Goal: Task Accomplishment & Management: Manage account settings

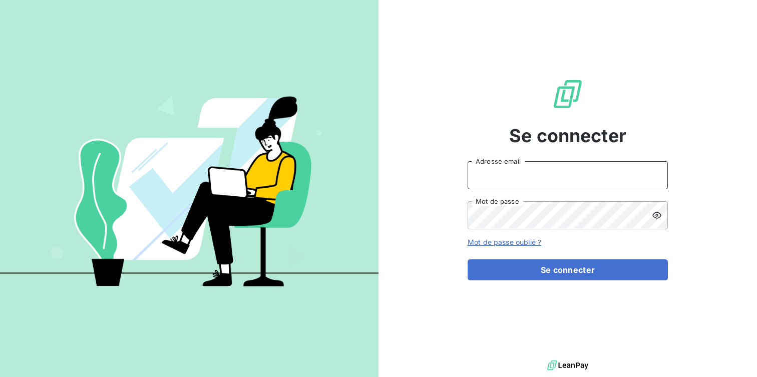
click at [496, 172] on input "Adresse email" at bounding box center [567, 175] width 200 height 28
type input "contact.la@silog-location.fr"
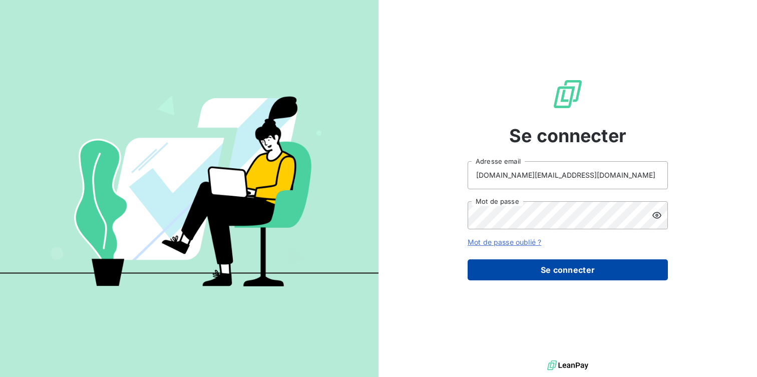
click at [561, 268] on button "Se connecter" at bounding box center [567, 269] width 200 height 21
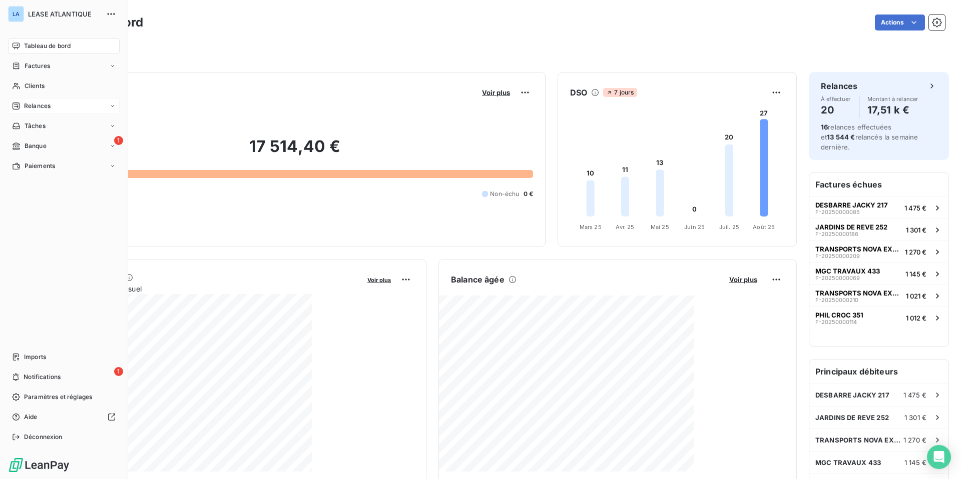
click at [31, 104] on span "Relances" at bounding box center [37, 106] width 27 height 9
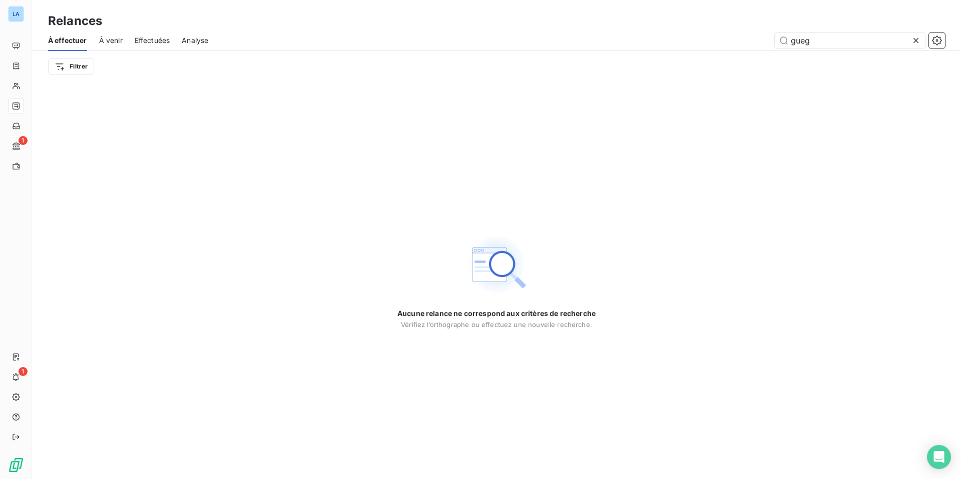
click at [108, 37] on span "À venir" at bounding box center [111, 41] width 24 height 10
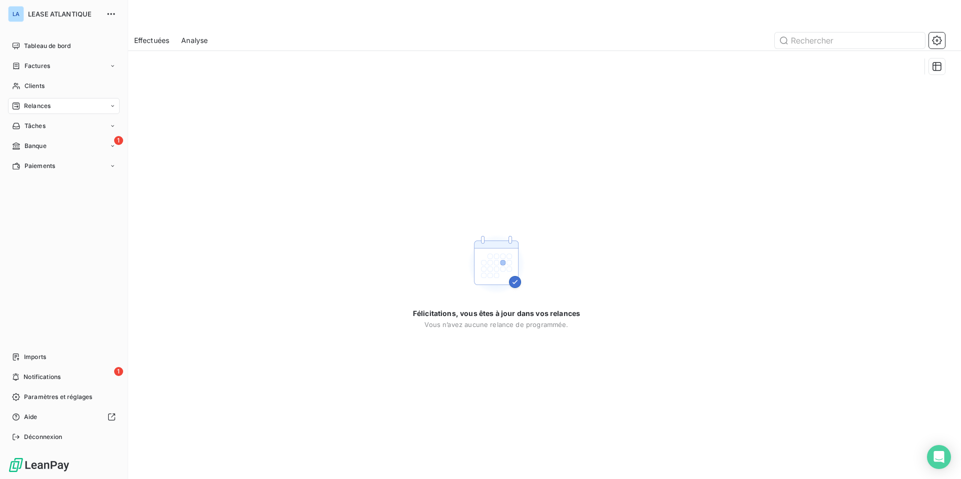
click at [37, 106] on span "Relances" at bounding box center [37, 106] width 27 height 9
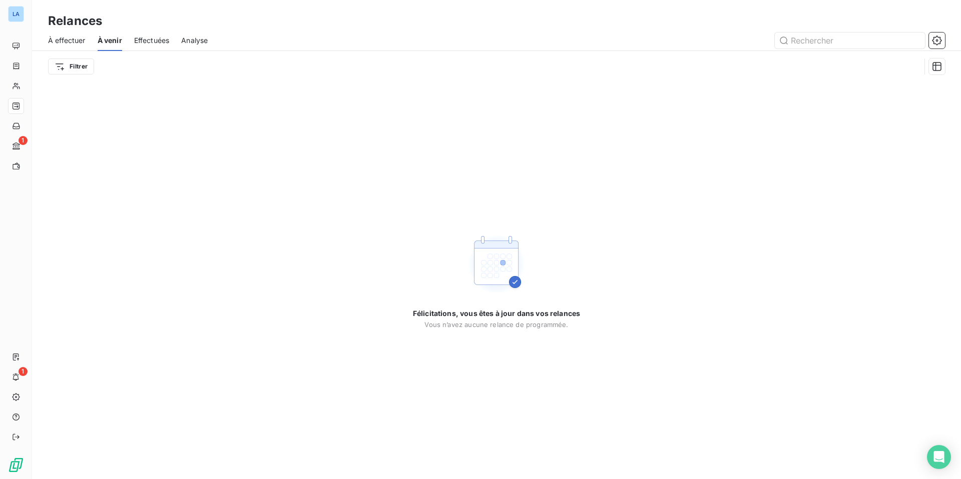
click at [158, 39] on span "Effectuées" at bounding box center [152, 41] width 36 height 10
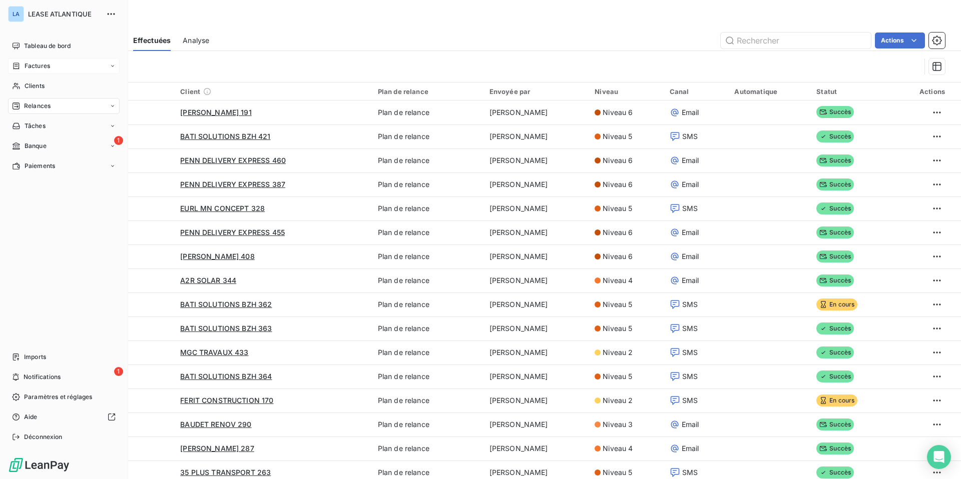
click at [31, 63] on span "Factures" at bounding box center [38, 66] width 26 height 9
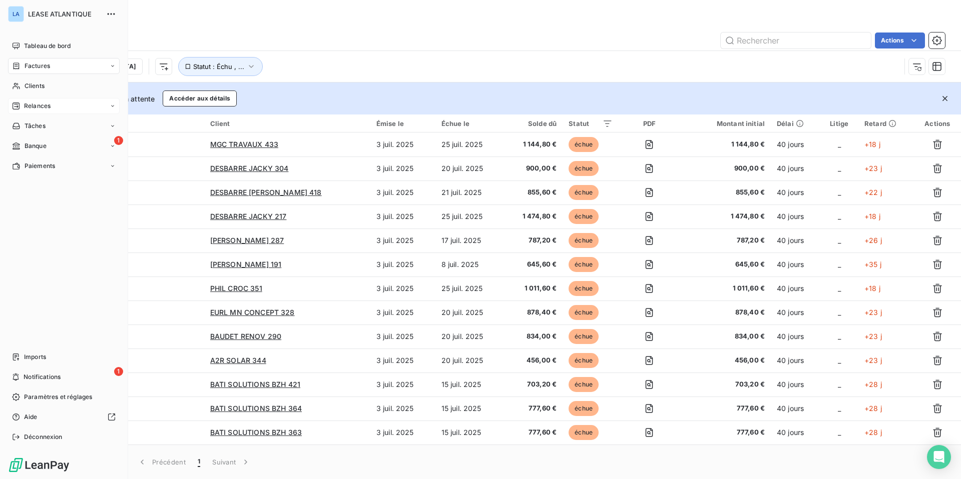
click at [32, 106] on span "Relances" at bounding box center [37, 106] width 27 height 9
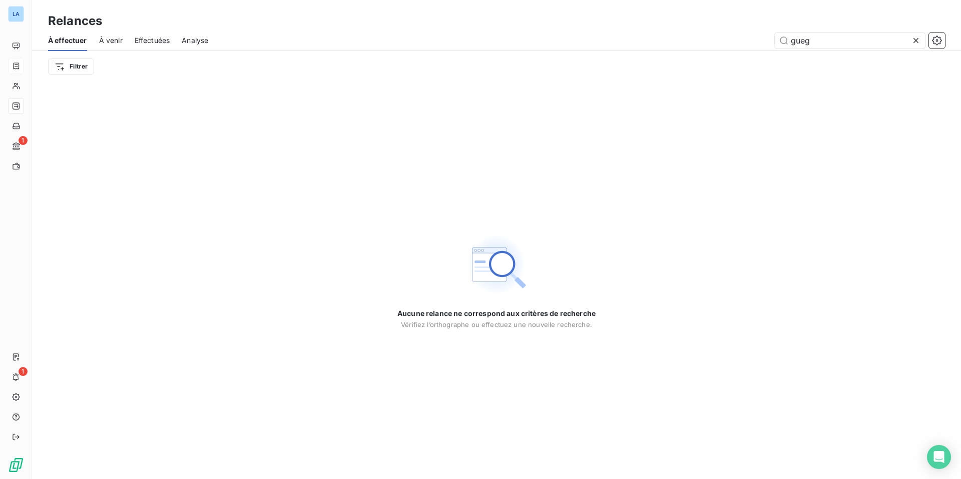
click at [97, 38] on div "À effectuer À venir Effectuées Analyse gueg" at bounding box center [496, 40] width 929 height 21
click at [169, 40] on span "Effectuées" at bounding box center [153, 41] width 36 height 10
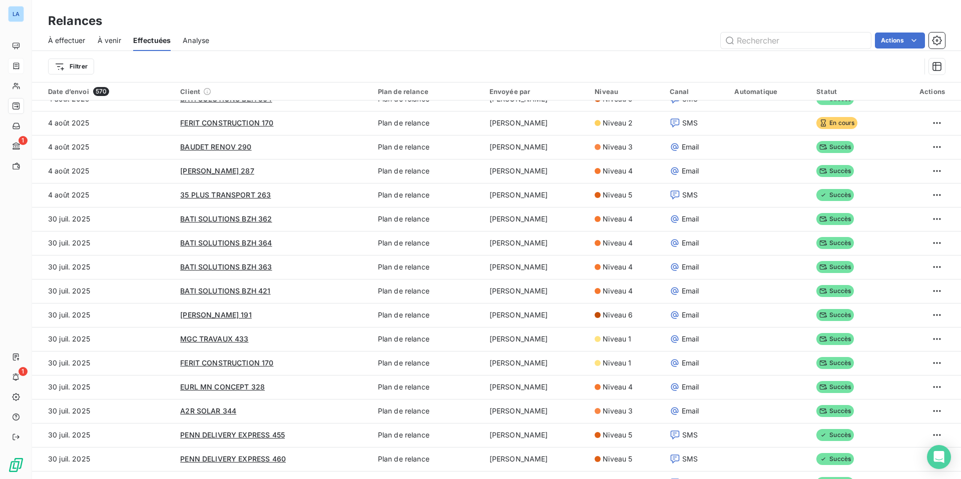
scroll to position [278, 0]
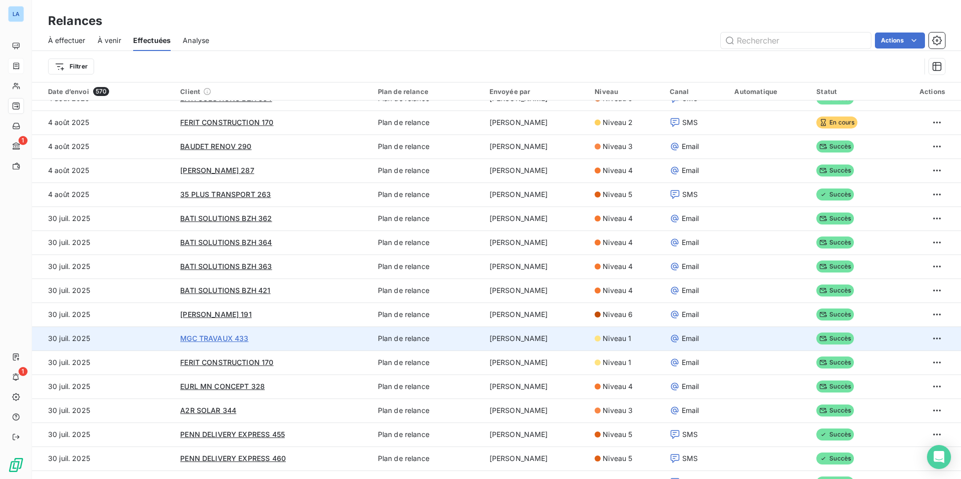
click at [205, 334] on span "MGC TRAVAUX 433" at bounding box center [214, 338] width 68 height 9
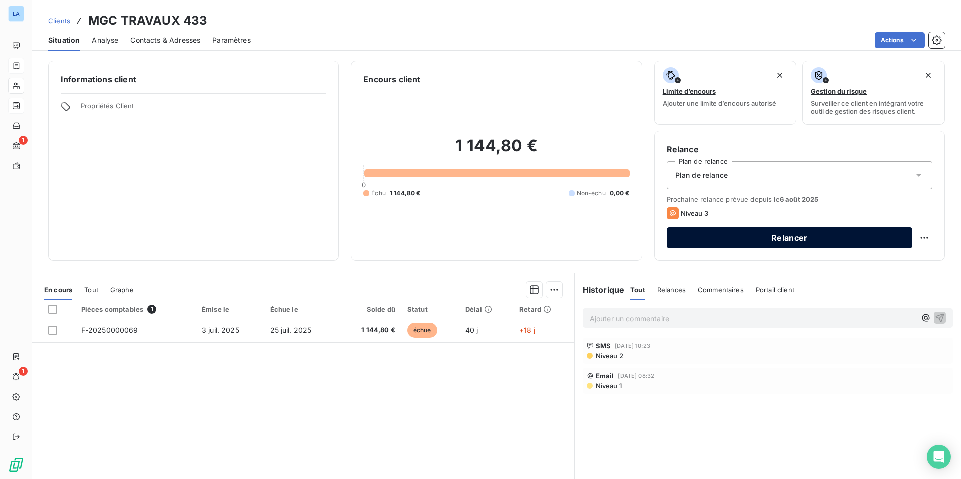
click at [756, 238] on button "Relancer" at bounding box center [790, 238] width 246 height 21
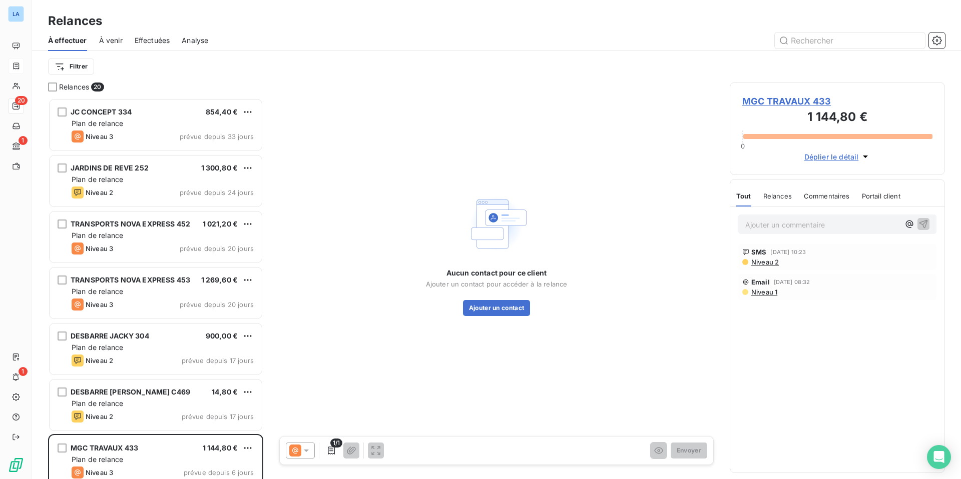
scroll to position [381, 215]
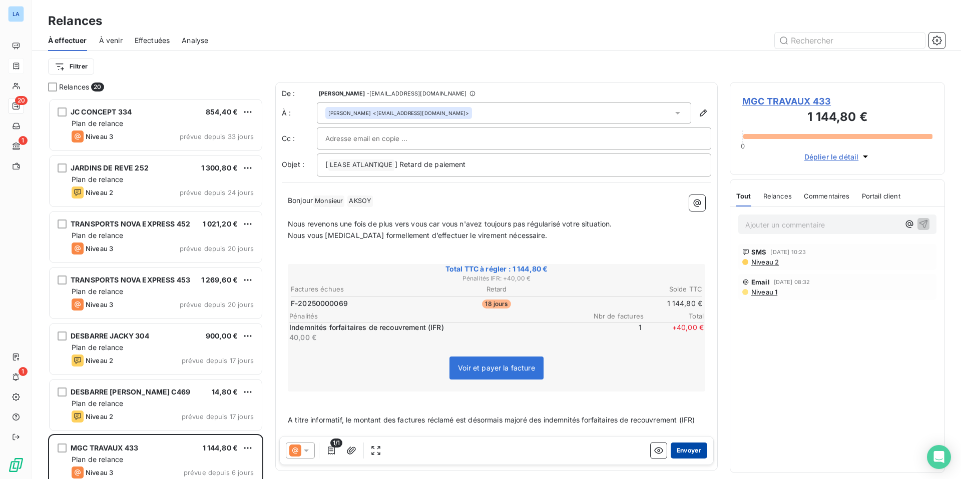
click at [692, 376] on button "Envoyer" at bounding box center [689, 451] width 37 height 16
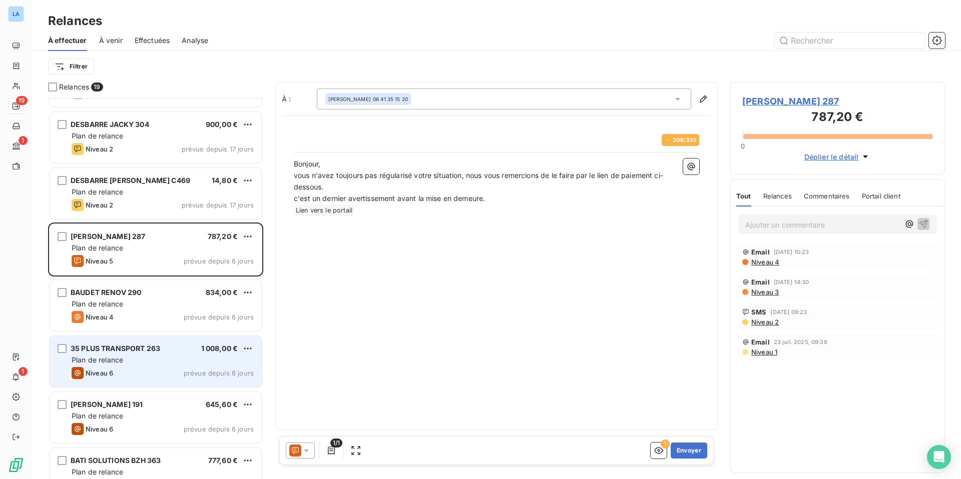
scroll to position [212, 0]
click at [157, 366] on div "JC CONCEPT 334 854,40 € Plan de relance Niveau 3 prévue depuis 33 jours JARDINS…" at bounding box center [155, 288] width 215 height 381
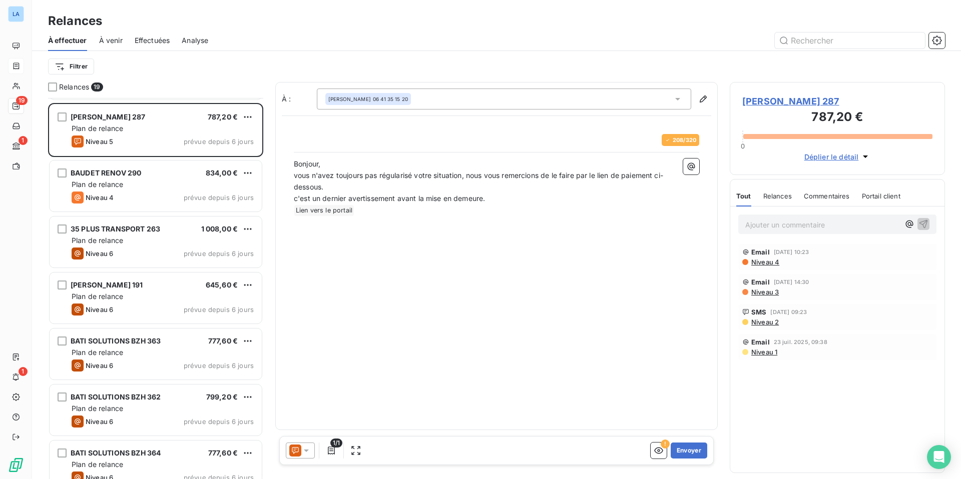
scroll to position [332, 0]
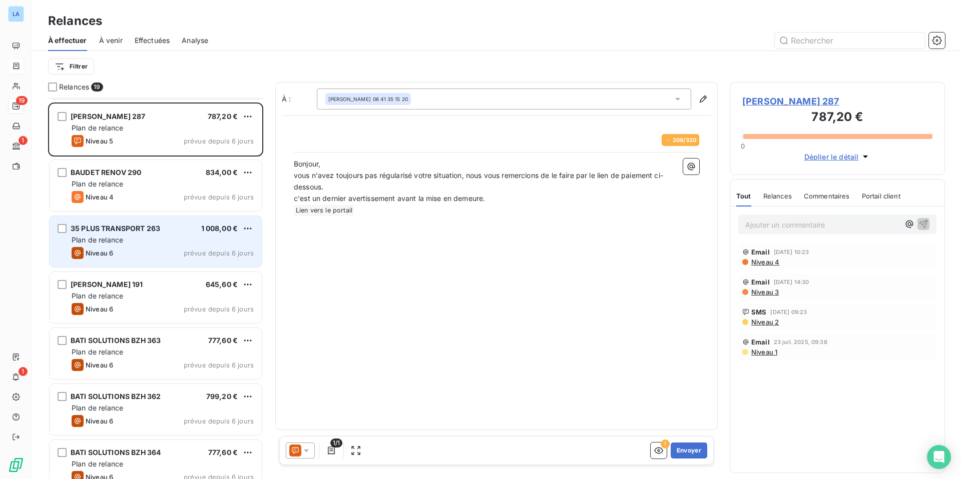
click at [125, 236] on div "Plan de relance" at bounding box center [163, 240] width 182 height 10
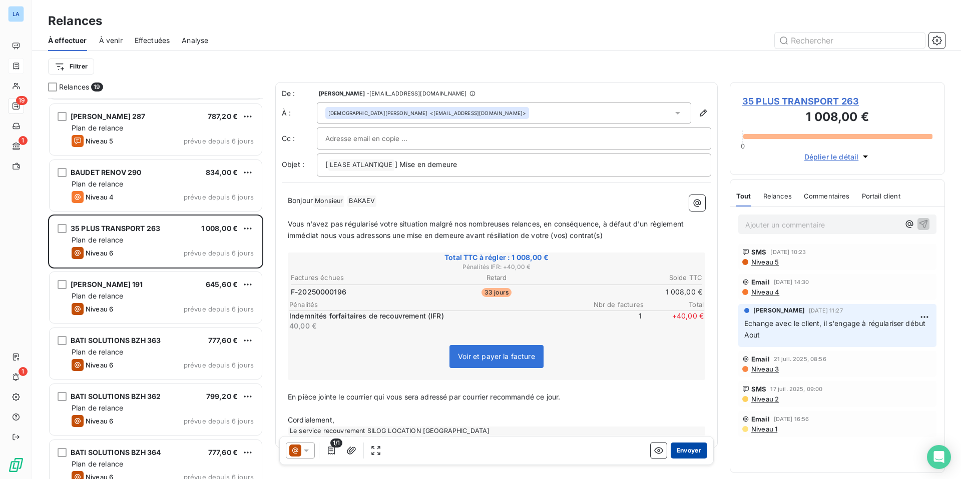
click at [691, 376] on button "Envoyer" at bounding box center [689, 451] width 37 height 16
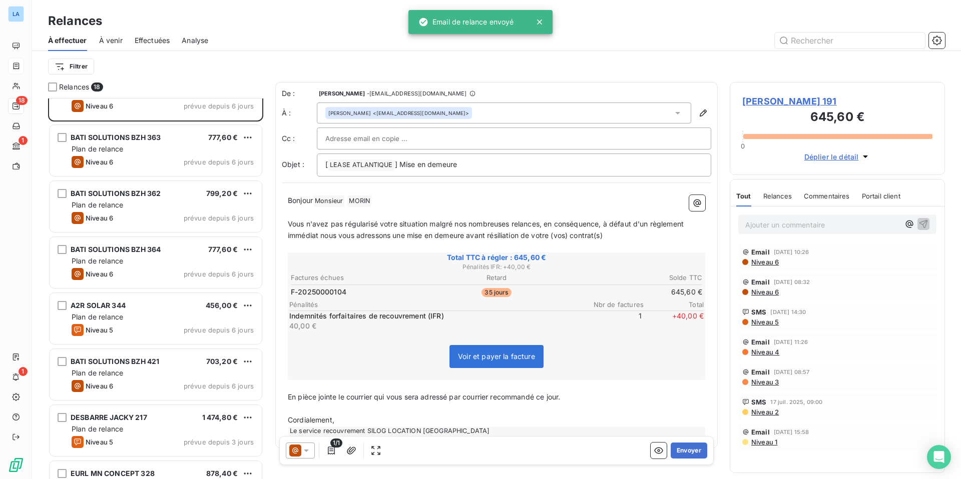
scroll to position [484, 0]
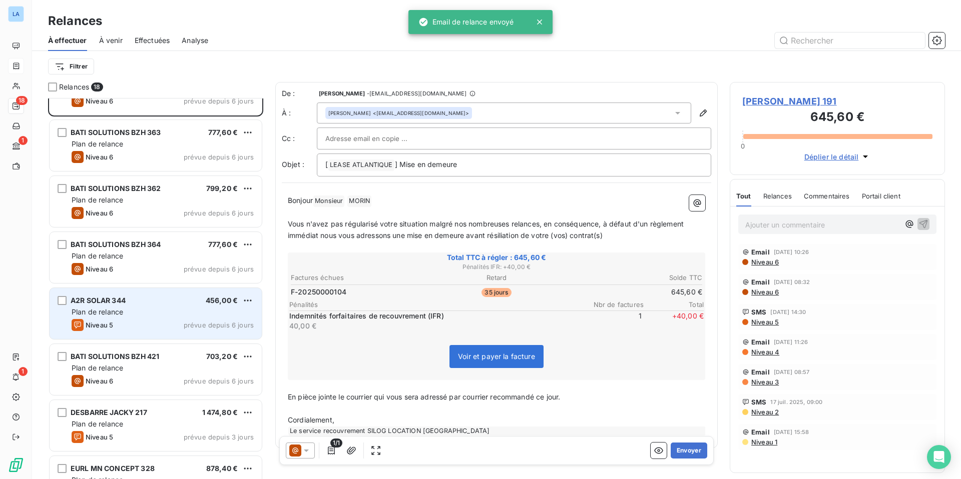
click at [136, 304] on div "A2R SOLAR 344 456,00 €" at bounding box center [163, 300] width 182 height 9
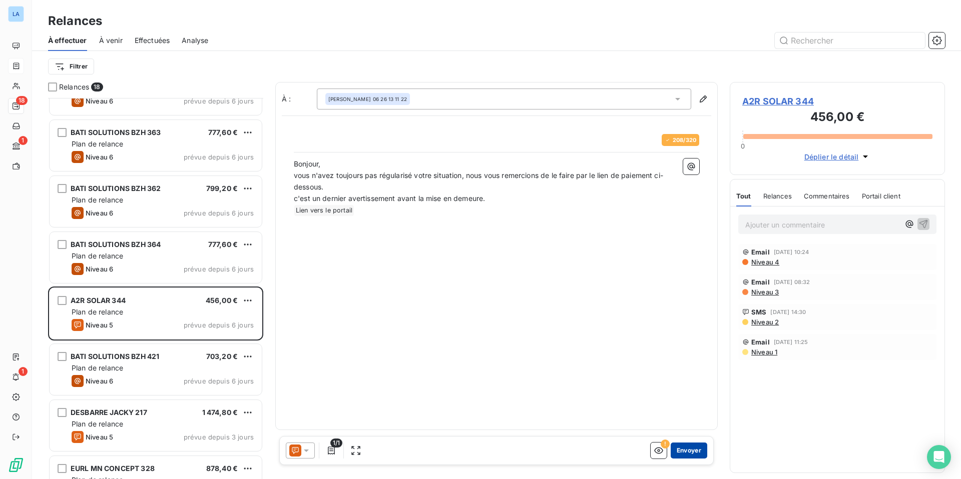
click at [690, 376] on button "Envoyer" at bounding box center [689, 451] width 37 height 16
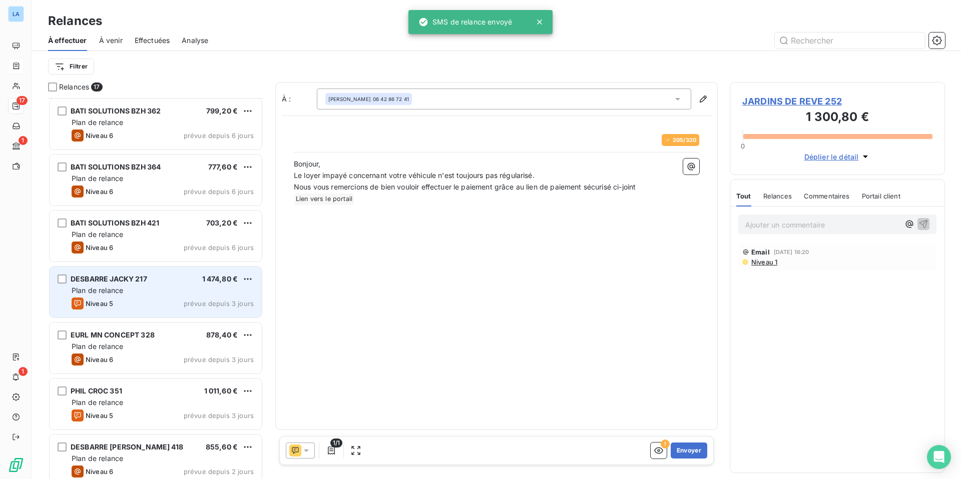
scroll to position [572, 0]
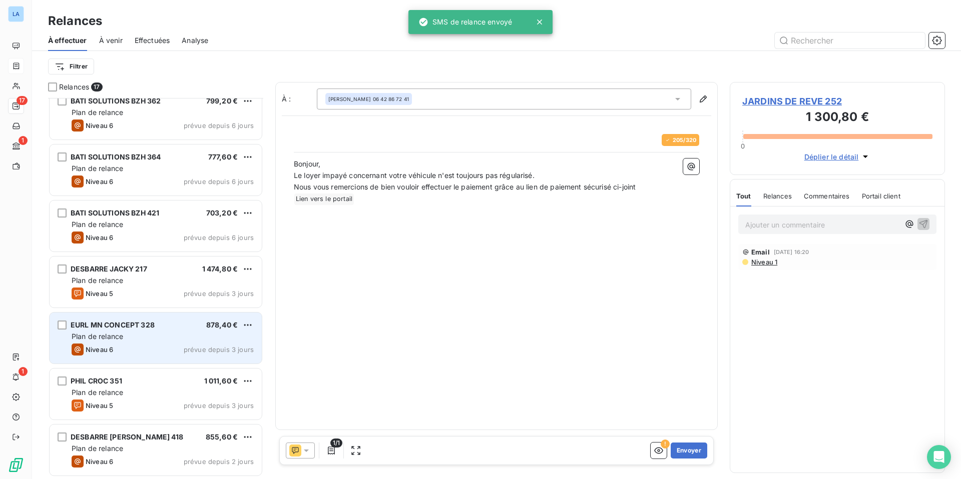
click at [178, 332] on div "Plan de relance" at bounding box center [163, 337] width 182 height 10
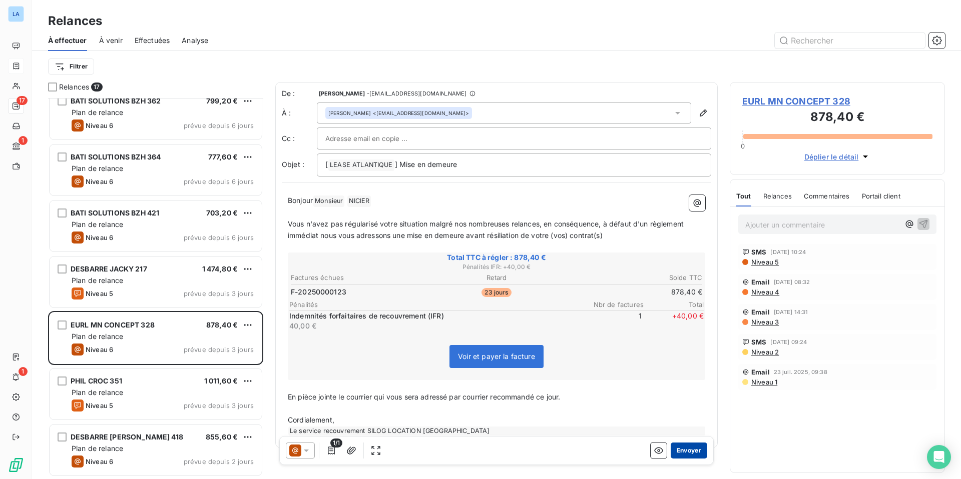
click at [685, 376] on button "Envoyer" at bounding box center [689, 451] width 37 height 16
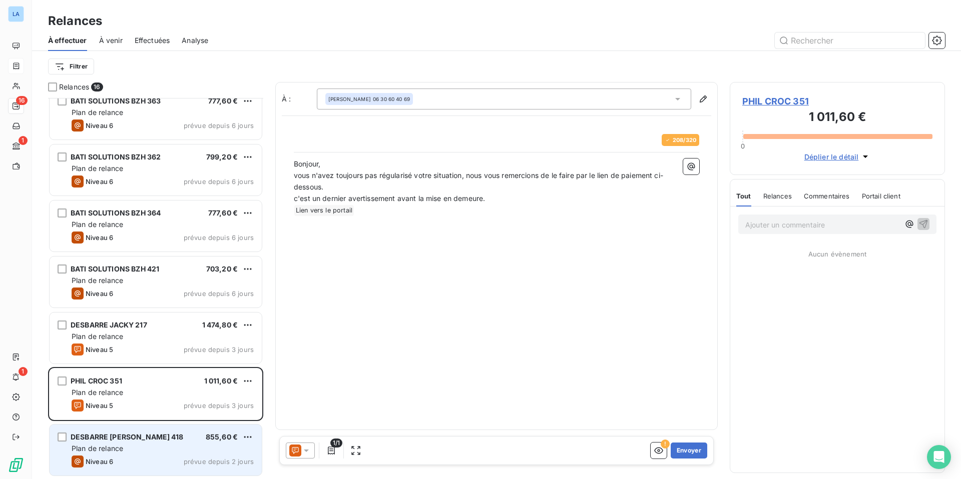
scroll to position [515, 0]
click at [108, 376] on span "DESBARRE [PERSON_NAME] 418" at bounding box center [127, 437] width 113 height 9
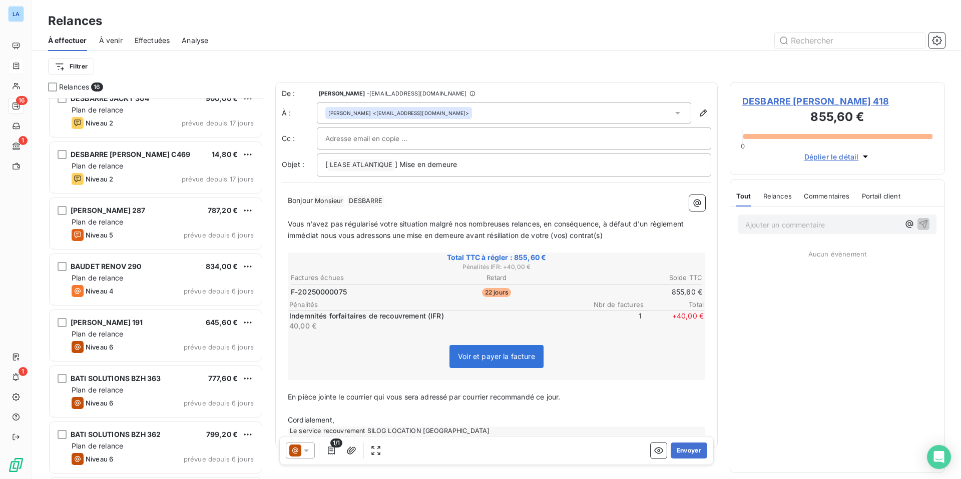
scroll to position [236, 0]
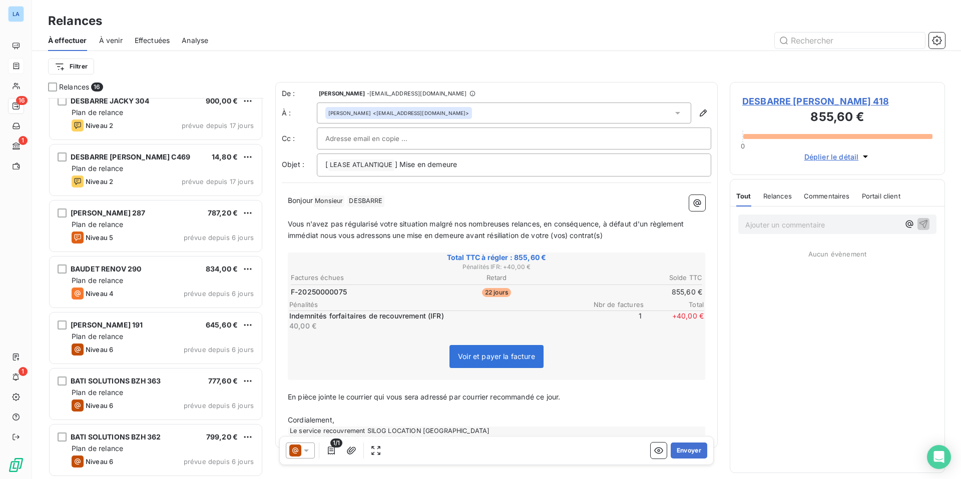
click at [145, 276] on div "Plan de relance" at bounding box center [163, 281] width 182 height 10
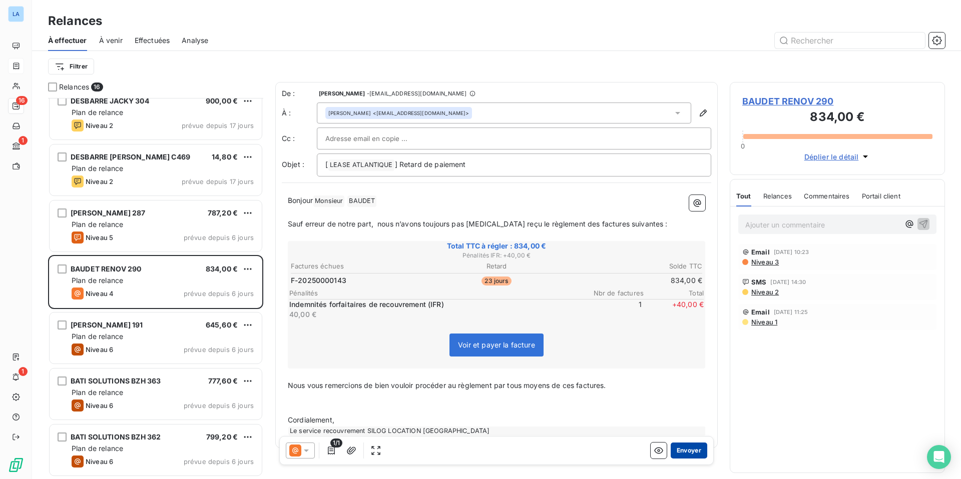
click at [688, 376] on button "Envoyer" at bounding box center [689, 451] width 37 height 16
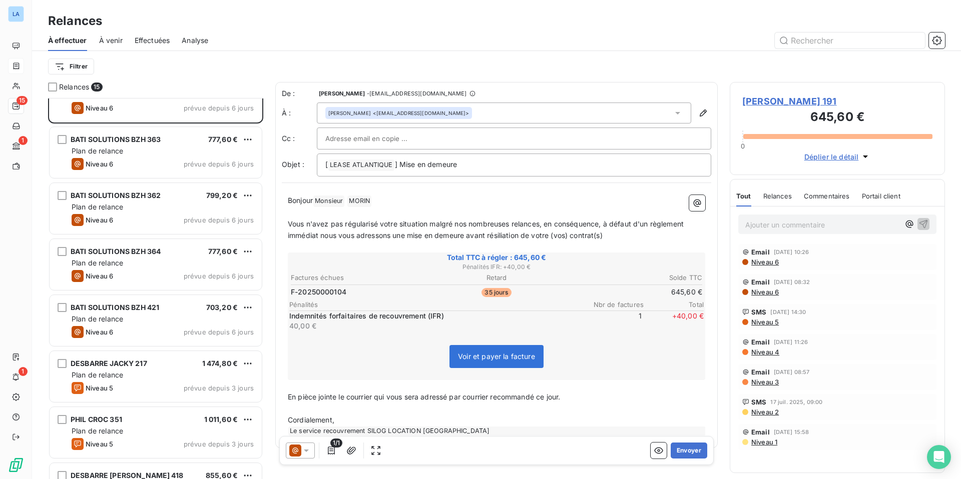
scroll to position [460, 0]
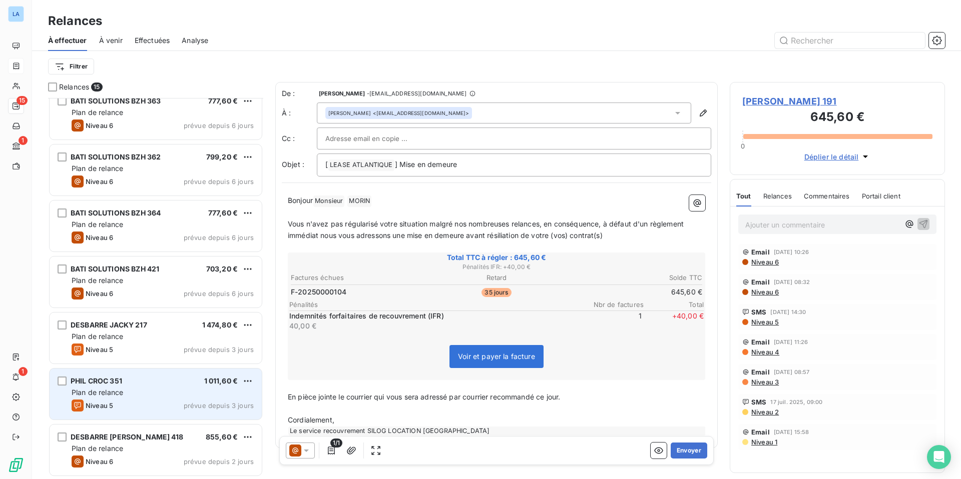
click at [125, 376] on div "PHIL CROC 351 1 011,60 €" at bounding box center [163, 381] width 182 height 9
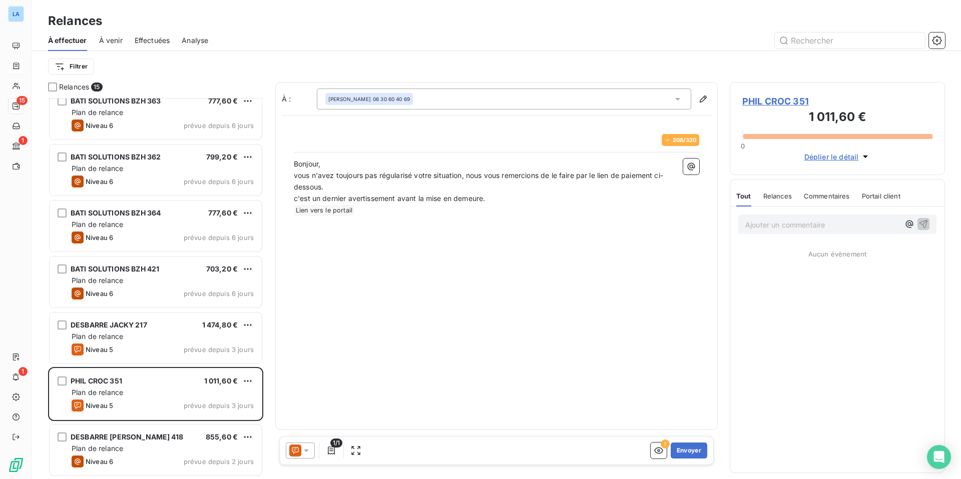
click at [756, 195] on span "Relances" at bounding box center [777, 196] width 29 height 8
click at [756, 195] on span "Relances" at bounding box center [777, 196] width 31 height 8
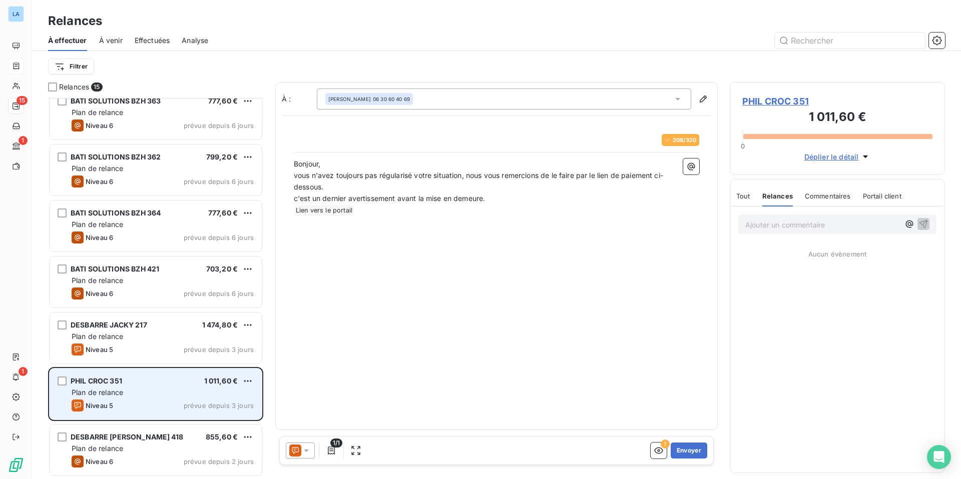
click at [163, 376] on div "PHIL CROC 351 1 011,60 €" at bounding box center [163, 381] width 182 height 9
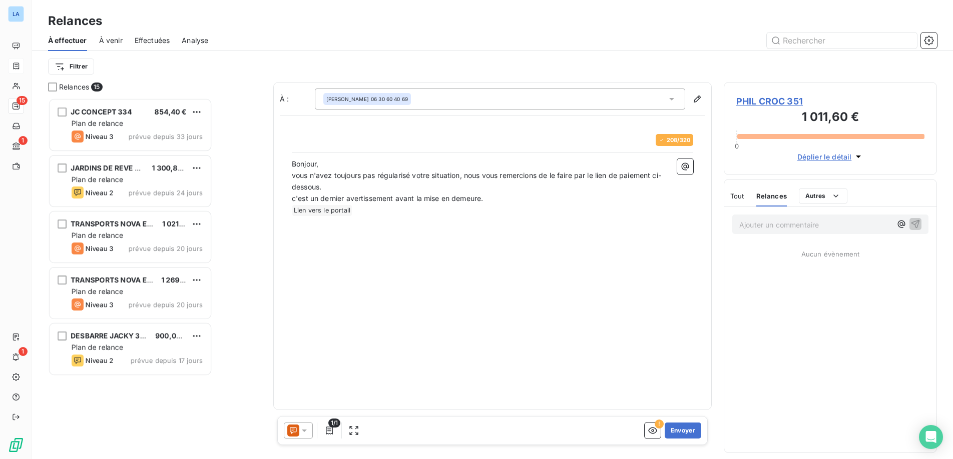
scroll to position [361, 213]
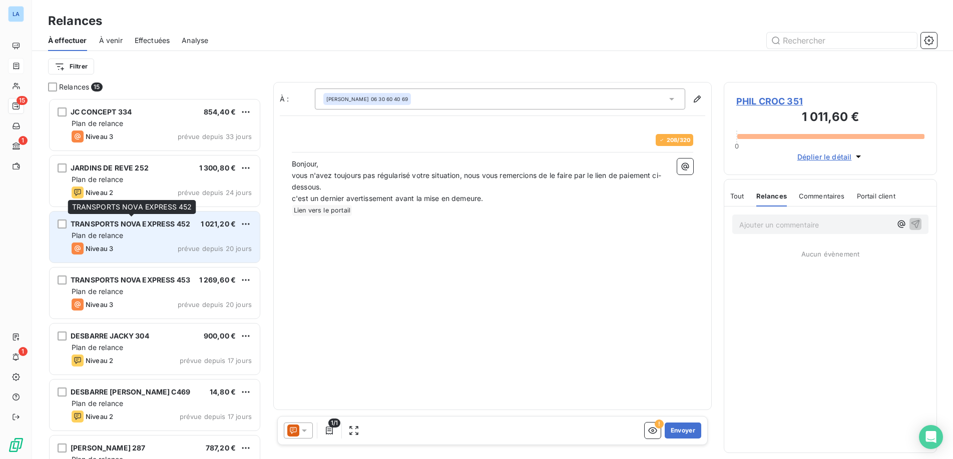
click at [159, 222] on span "TRANSPORTS NOVA EXPRESS 452" at bounding box center [131, 224] width 120 height 9
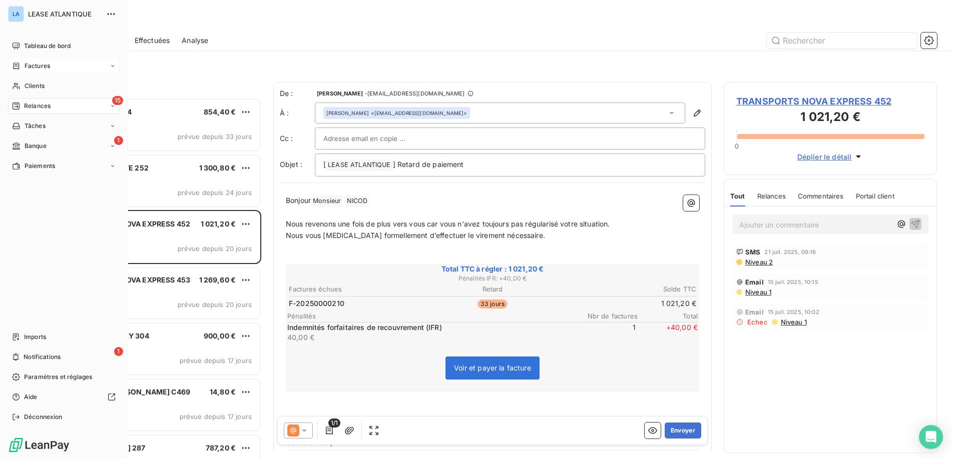
click at [31, 65] on span "Factures" at bounding box center [38, 66] width 26 height 9
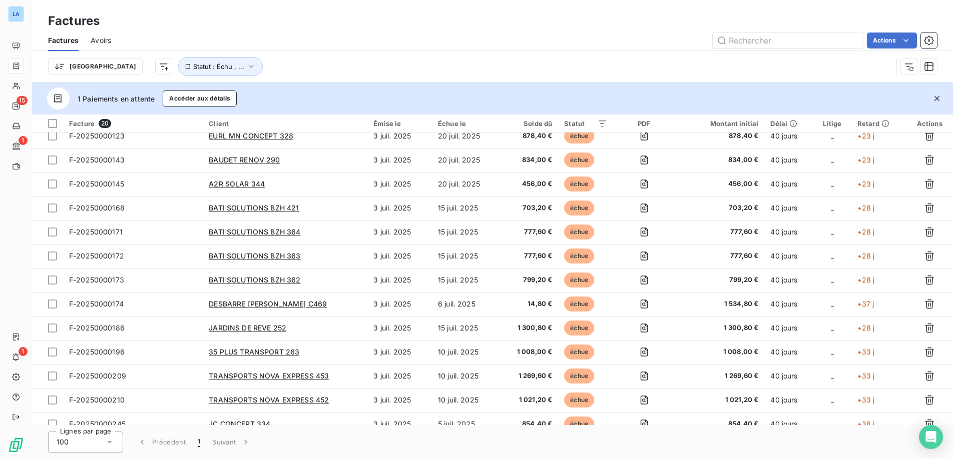
scroll to position [188, 0]
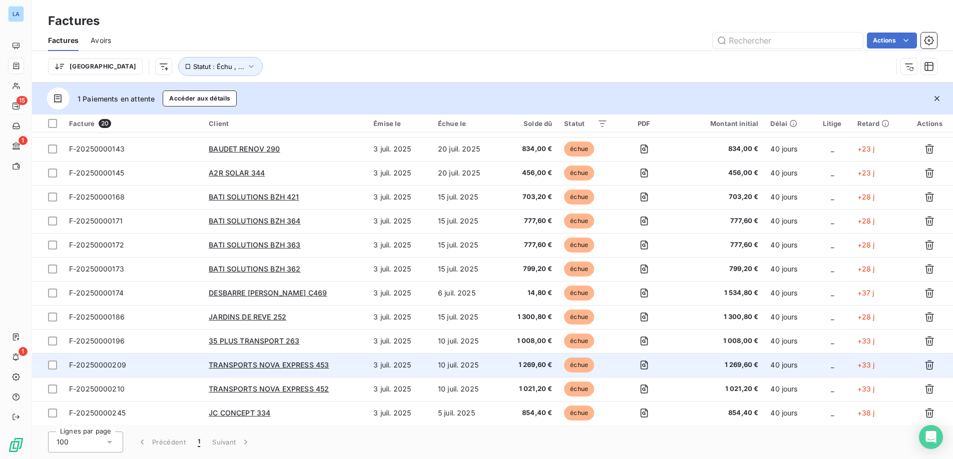
click at [99, 364] on span "F-20250000209" at bounding box center [97, 365] width 57 height 9
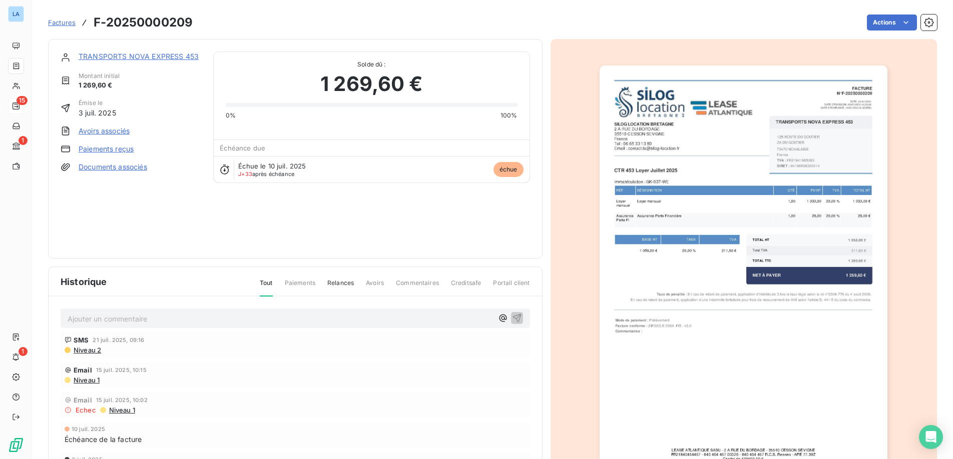
click at [111, 150] on link "Paiements reçus" at bounding box center [106, 149] width 55 height 10
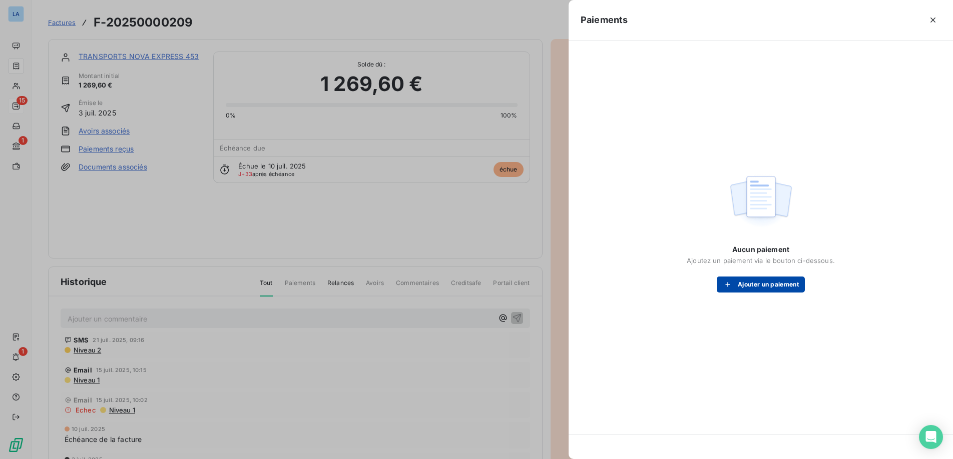
click at [756, 284] on button "Ajouter un paiement" at bounding box center [761, 285] width 88 height 16
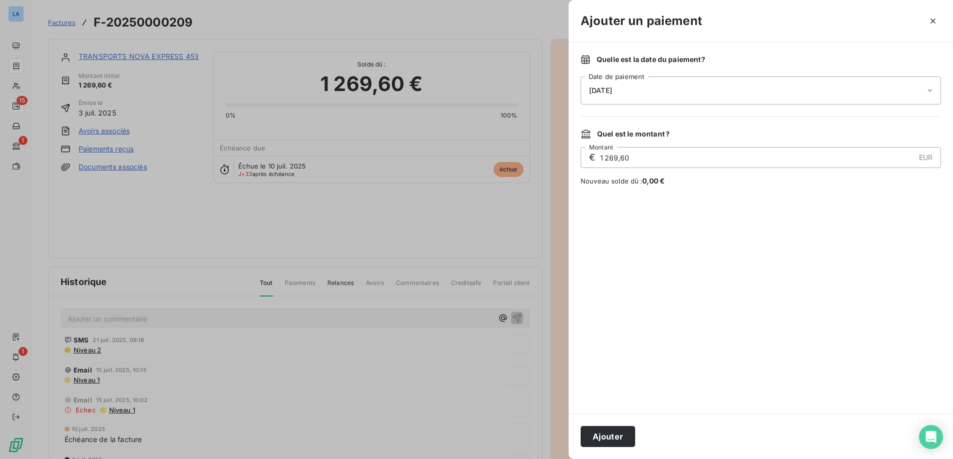
click at [756, 93] on icon at bounding box center [930, 91] width 10 height 10
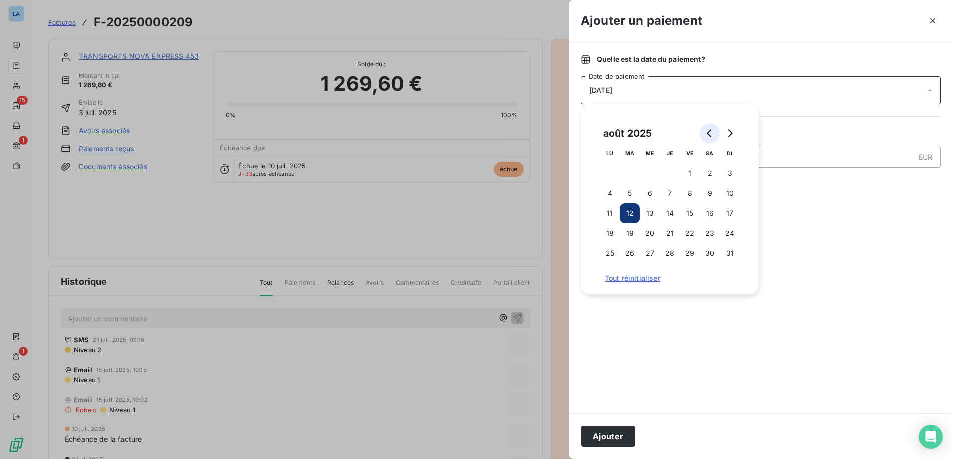
click at [709, 133] on icon "Go to previous month" at bounding box center [710, 134] width 8 height 8
click at [609, 230] on button "21" at bounding box center [609, 234] width 20 height 20
click at [599, 376] on button "Ajouter" at bounding box center [607, 436] width 55 height 21
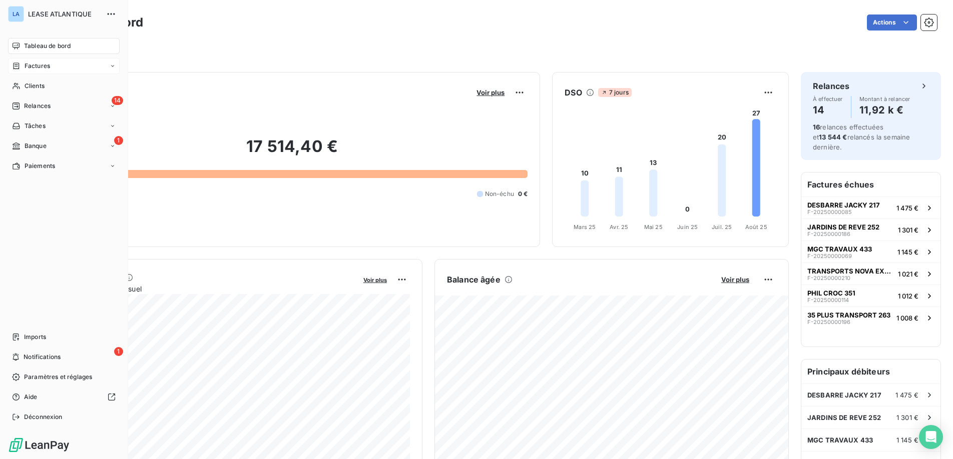
click at [35, 64] on span "Factures" at bounding box center [38, 66] width 26 height 9
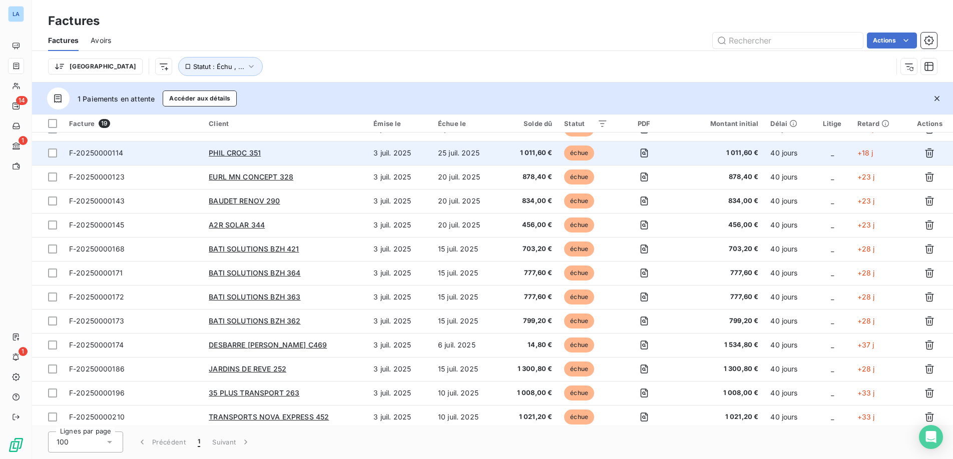
scroll to position [164, 0]
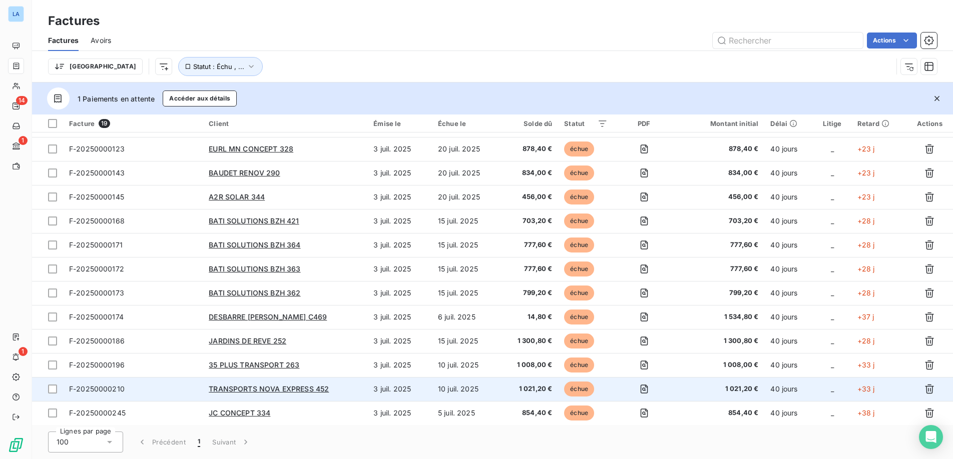
click at [93, 386] on span "F-20250000210" at bounding box center [97, 389] width 56 height 9
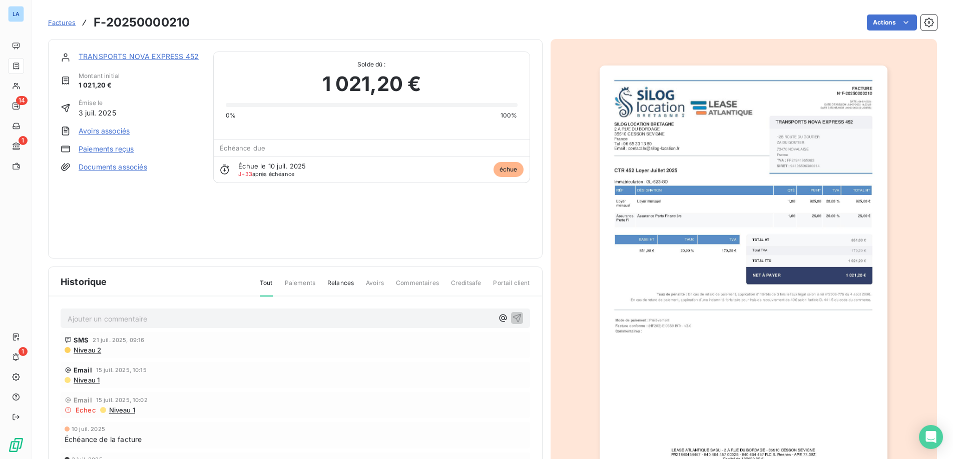
click at [107, 150] on link "Paiements reçus" at bounding box center [106, 149] width 55 height 10
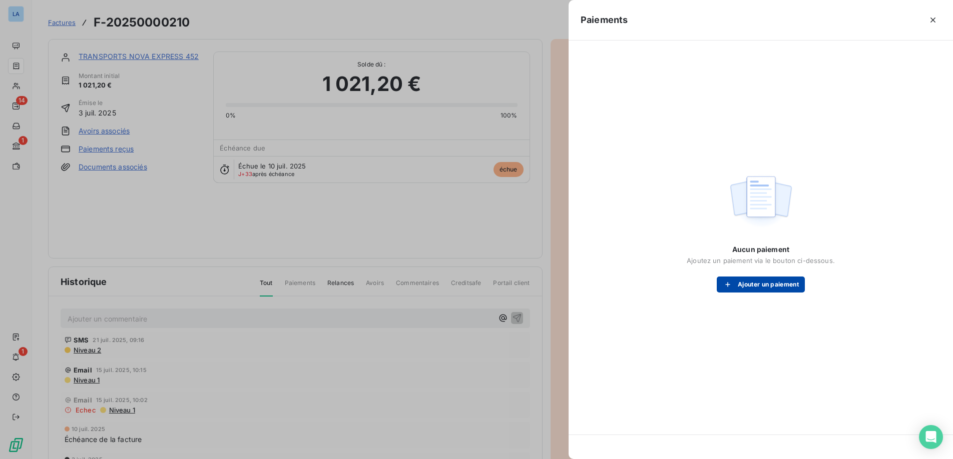
click at [761, 282] on button "Ajouter un paiement" at bounding box center [761, 285] width 88 height 16
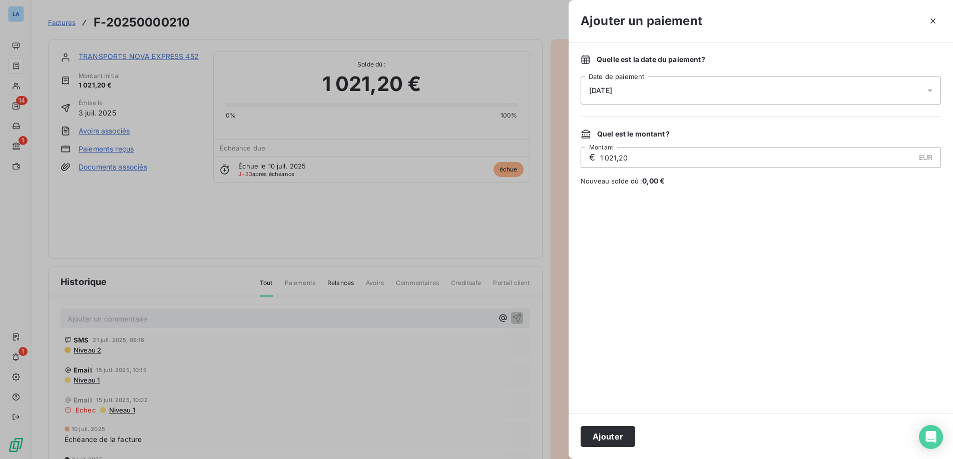
click at [930, 88] on icon at bounding box center [930, 91] width 10 height 10
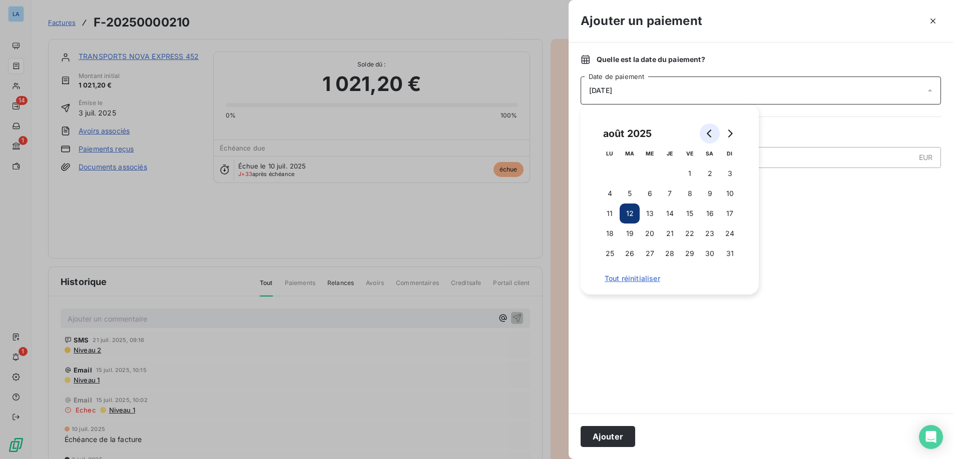
click at [707, 132] on icon "Go to previous month" at bounding box center [710, 134] width 8 height 8
click at [607, 231] on button "21" at bounding box center [609, 234] width 20 height 20
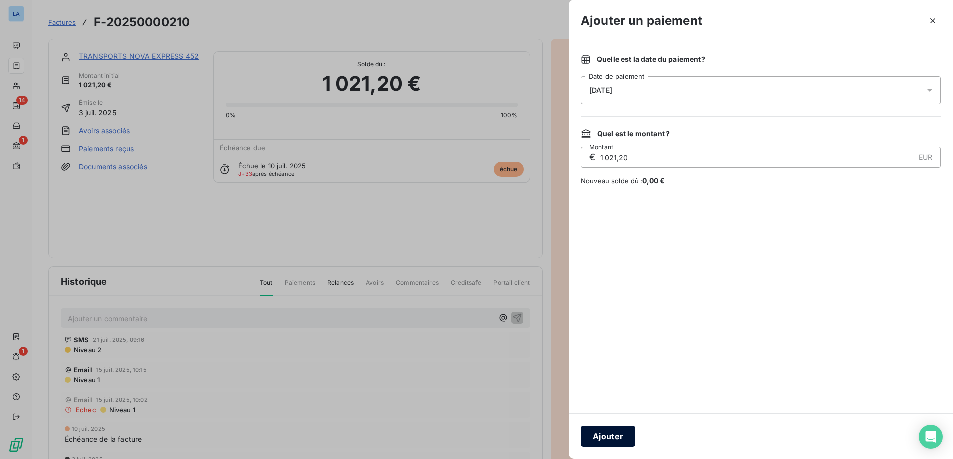
click at [612, 431] on button "Ajouter" at bounding box center [607, 436] width 55 height 21
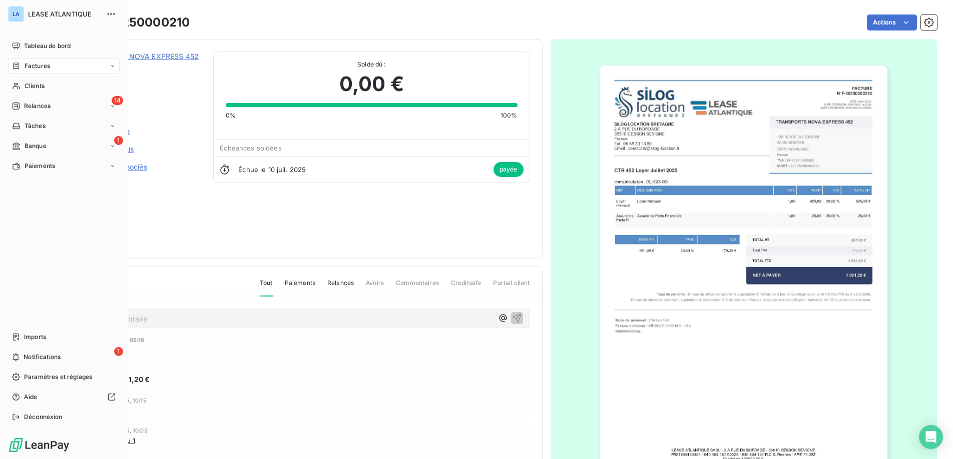
click at [36, 67] on span "Factures" at bounding box center [38, 66] width 26 height 9
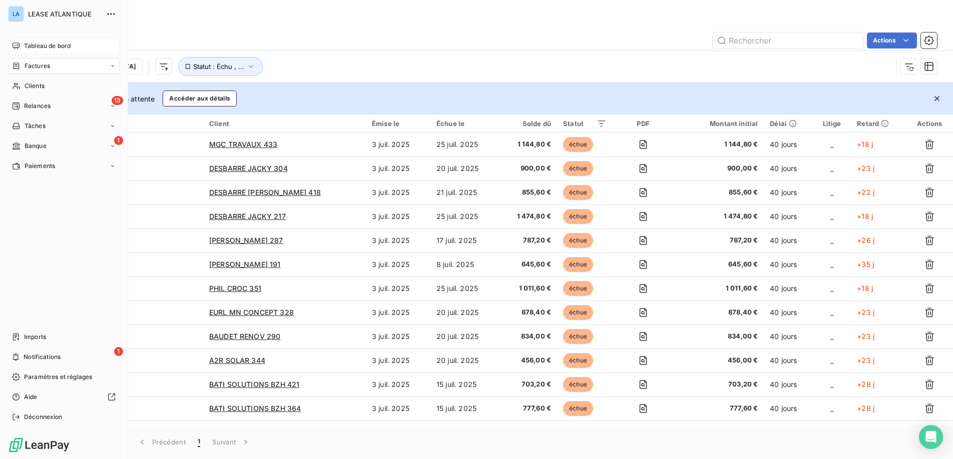
click at [35, 45] on span "Tableau de bord" at bounding box center [47, 46] width 47 height 9
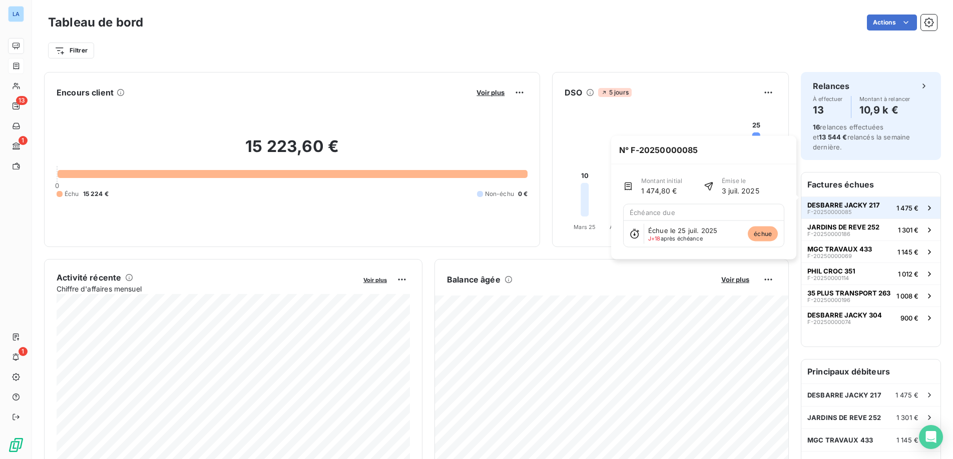
click at [836, 201] on span "DESBARRE JACKY 217" at bounding box center [843, 205] width 73 height 8
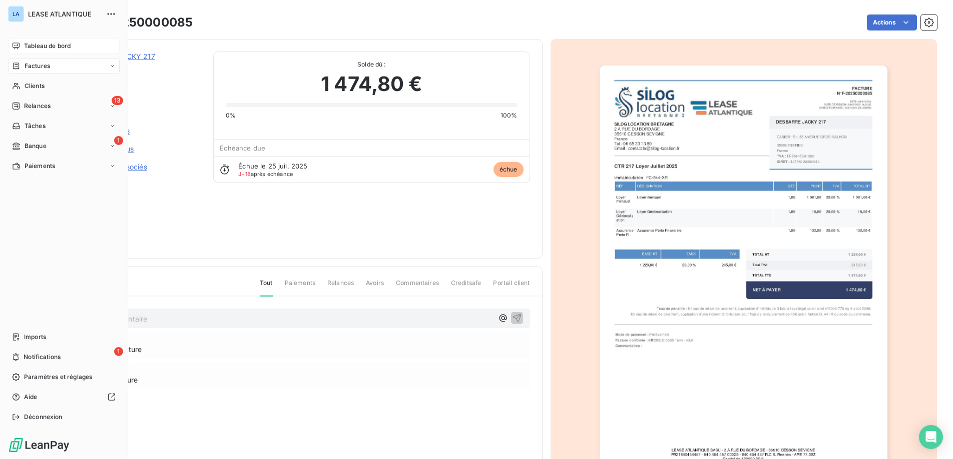
click at [33, 66] on span "Factures" at bounding box center [38, 66] width 26 height 9
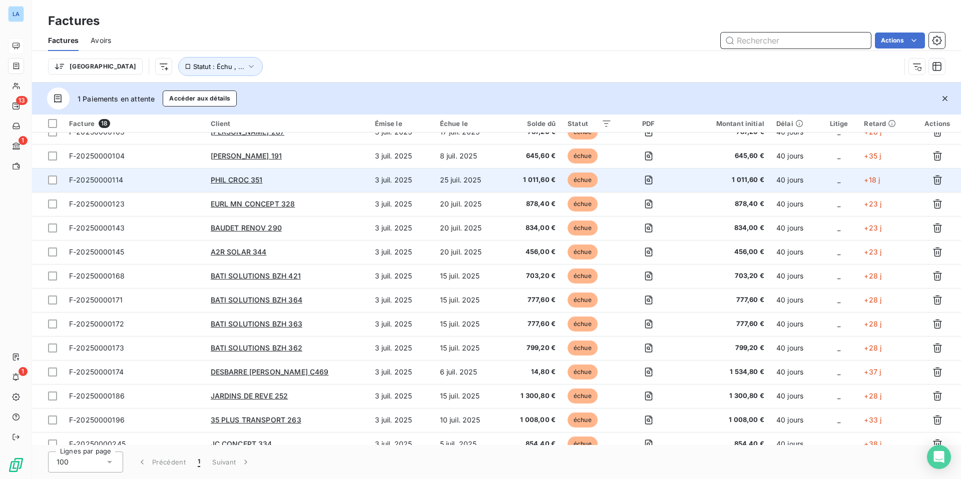
scroll to position [120, 0]
